Goal: Task Accomplishment & Management: Manage account settings

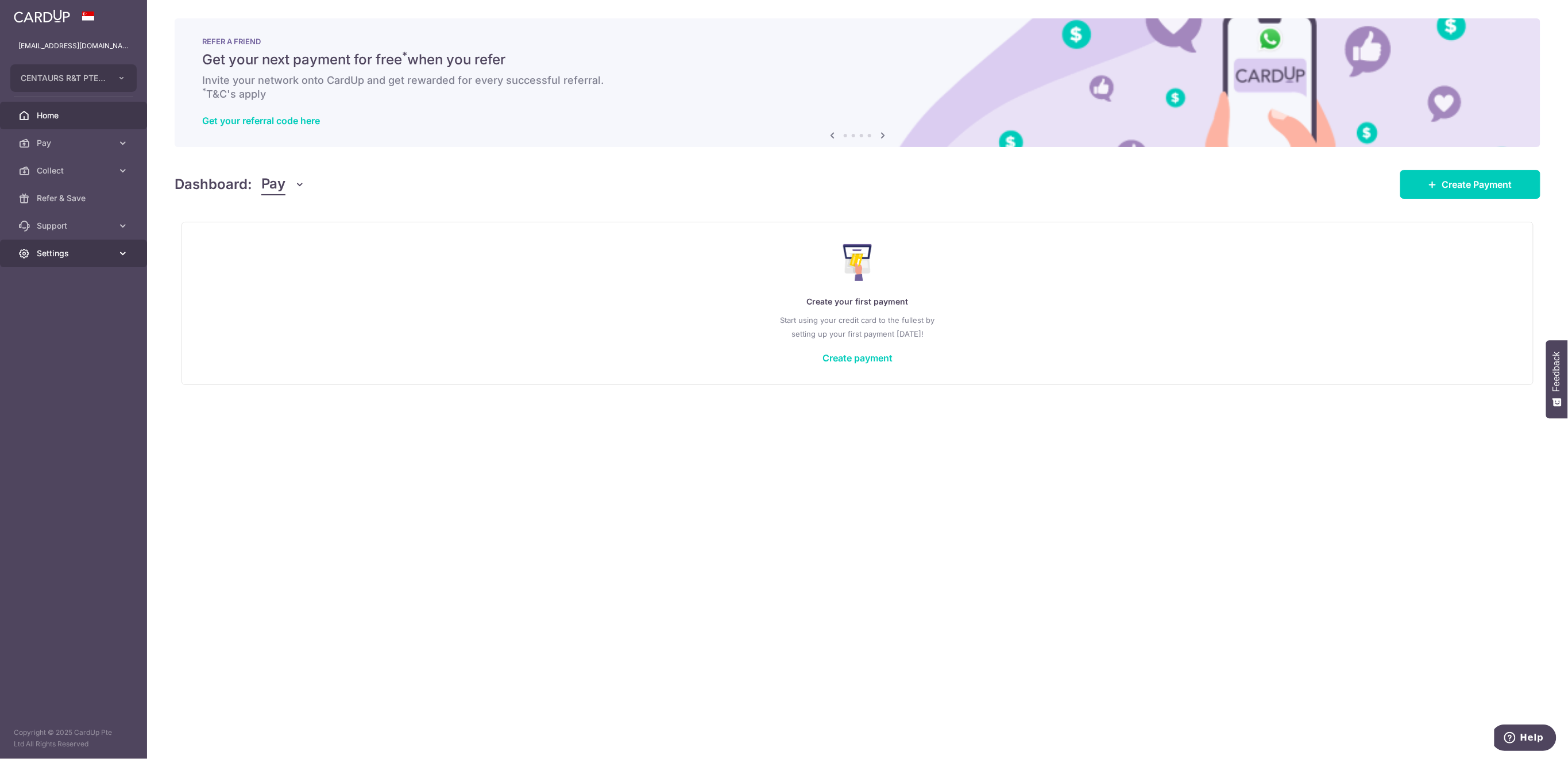
click at [73, 246] on link "Settings" at bounding box center [73, 253] width 147 height 28
click at [76, 313] on span "Logout" at bounding box center [75, 308] width 76 height 12
